Goal: Information Seeking & Learning: Learn about a topic

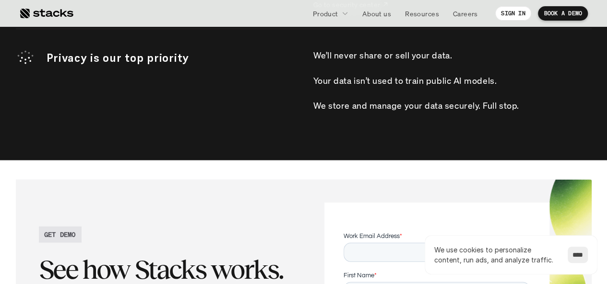
scroll to position [3171, 0]
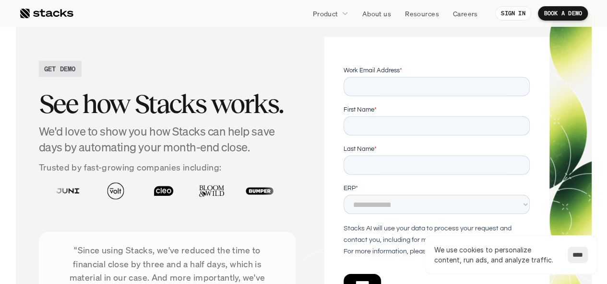
drag, startPoint x: 603, startPoint y: 246, endPoint x: 605, endPoint y: 239, distance: 7.0
click at [605, 239] on section "GET DEMO See how Stacks works. We'd love to show you how Stacks can help save d…" at bounding box center [303, 198] width 607 height 406
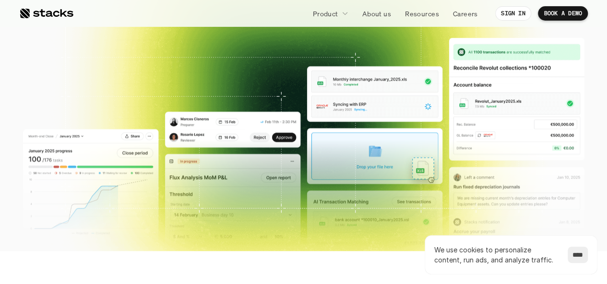
scroll to position [384, 0]
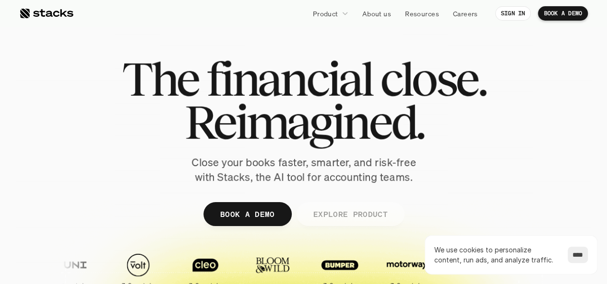
click at [341, 214] on p "EXPLORE PRODUCT" at bounding box center [350, 214] width 74 height 14
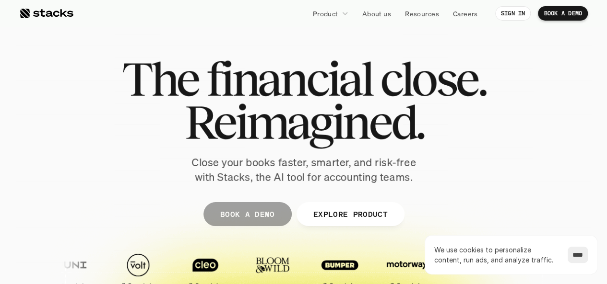
click at [262, 225] on link "BOOK A DEMO" at bounding box center [247, 214] width 88 height 24
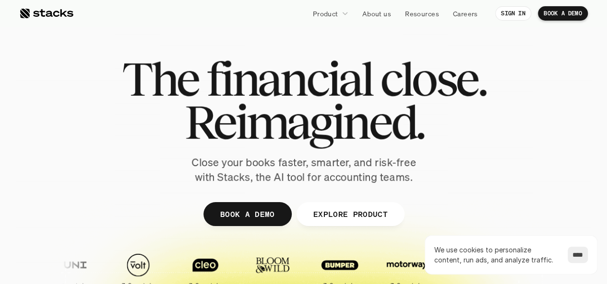
click at [520, 16] on p "SIGN IN" at bounding box center [513, 13] width 24 height 7
click at [566, 17] on link "BOOK A DEMO" at bounding box center [563, 13] width 50 height 14
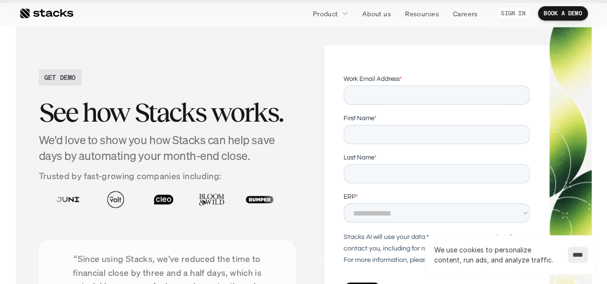
scroll to position [3166, 0]
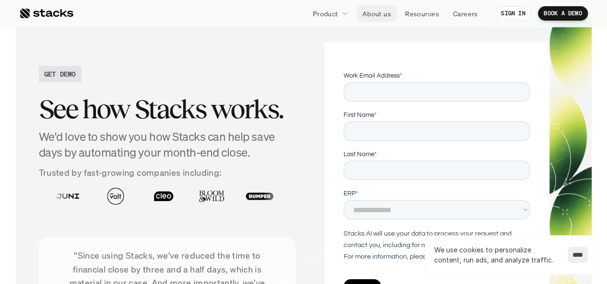
click at [381, 20] on link "About us" at bounding box center [376, 13] width 40 height 17
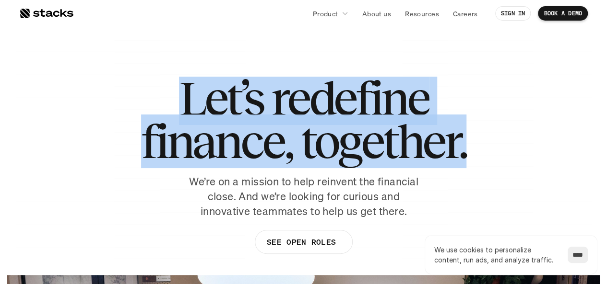
drag, startPoint x: 174, startPoint y: 80, endPoint x: 506, endPoint y: 200, distance: 352.8
click at [506, 200] on div "Let’s redefine finance, together. We’re on a mission to help reinvent the finan…" at bounding box center [304, 170] width 576 height 187
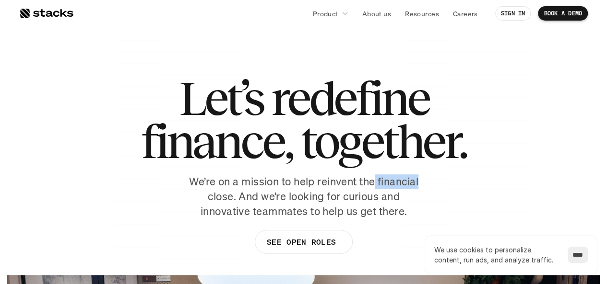
drag, startPoint x: 375, startPoint y: 178, endPoint x: 418, endPoint y: 175, distance: 42.8
click at [418, 175] on p "We’re on a mission to help reinvent the financial close. And we’re looking for …" at bounding box center [304, 197] width 240 height 44
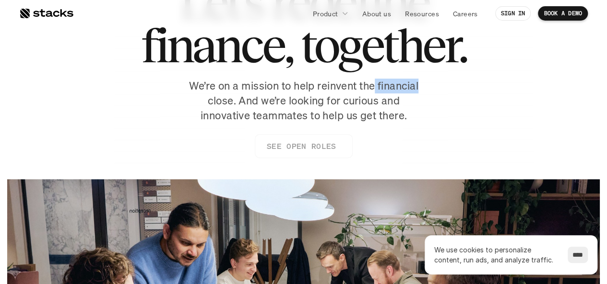
click at [303, 147] on p "SEE OPEN ROLES" at bounding box center [300, 147] width 69 height 14
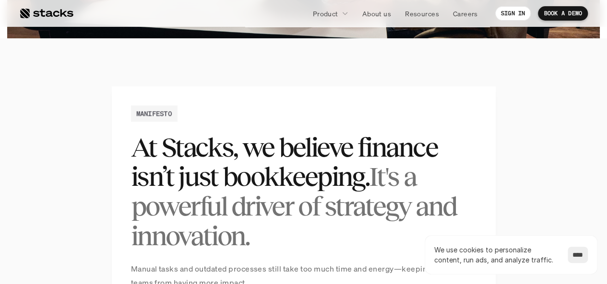
scroll to position [576, 0]
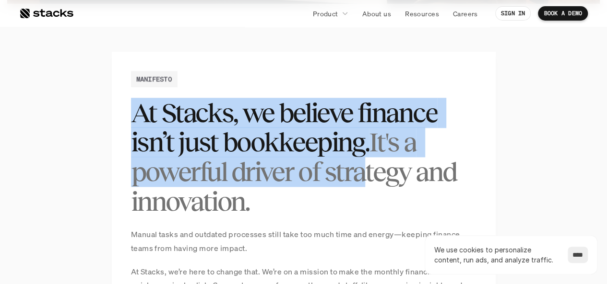
drag, startPoint x: 134, startPoint y: 116, endPoint x: 362, endPoint y: 166, distance: 232.8
click at [362, 165] on h2 "At Stacks, we believe finance isn’t just bookkeeping. It's a powerful driver of…" at bounding box center [303, 157] width 345 height 118
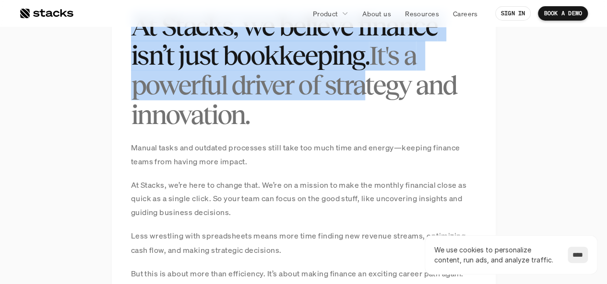
scroll to position [672, 0]
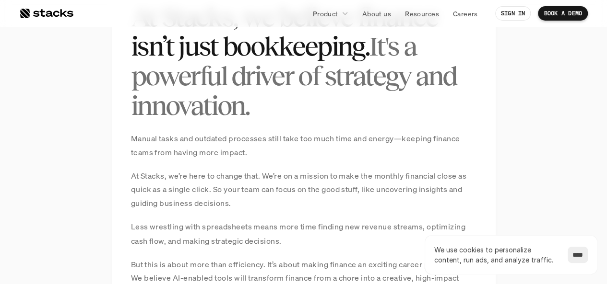
click at [291, 109] on h2 "At Stacks, we believe finance isn’t just bookkeeping. It's a powerful driver of…" at bounding box center [303, 61] width 345 height 118
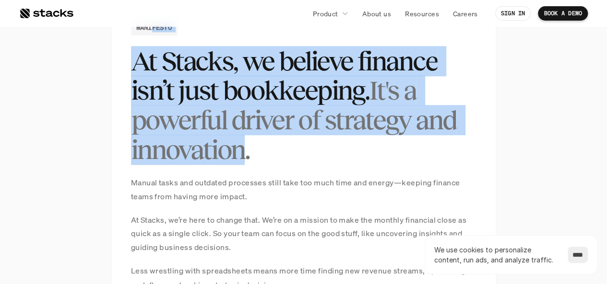
scroll to position [576, 0]
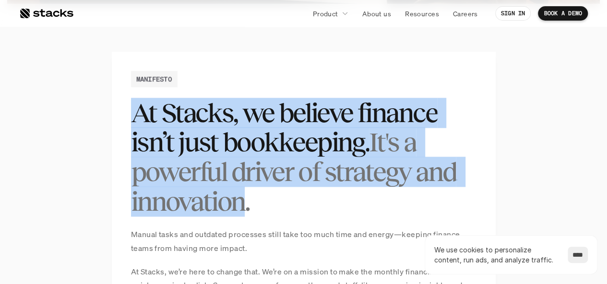
drag, startPoint x: 245, startPoint y: 114, endPoint x: 125, endPoint y: 106, distance: 120.2
click at [234, 111] on h2 "At Stacks, we believe finance isn’t just bookkeeping. It's a powerful driver of…" at bounding box center [303, 157] width 345 height 118
click at [156, 117] on h2 "At Stacks, we believe finance isn’t just bookkeeping. It's a powerful driver of…" at bounding box center [303, 157] width 345 height 118
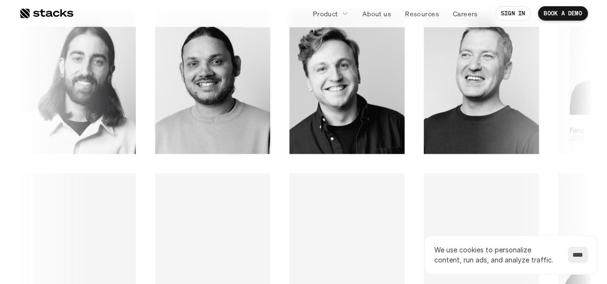
scroll to position [1343, 0]
